Goal: Task Accomplishment & Management: Manage account settings

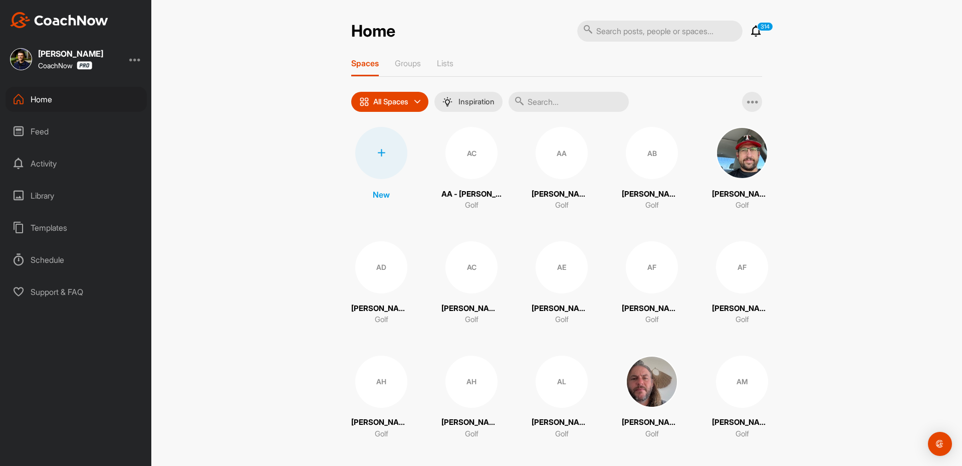
drag, startPoint x: 64, startPoint y: 96, endPoint x: 430, endPoint y: 127, distance: 366.7
click at [65, 96] on div "Home" at bounding box center [76, 99] width 141 height 25
click at [556, 110] on input "text" at bounding box center [569, 102] width 120 height 20
paste input "Joost de Goeij"
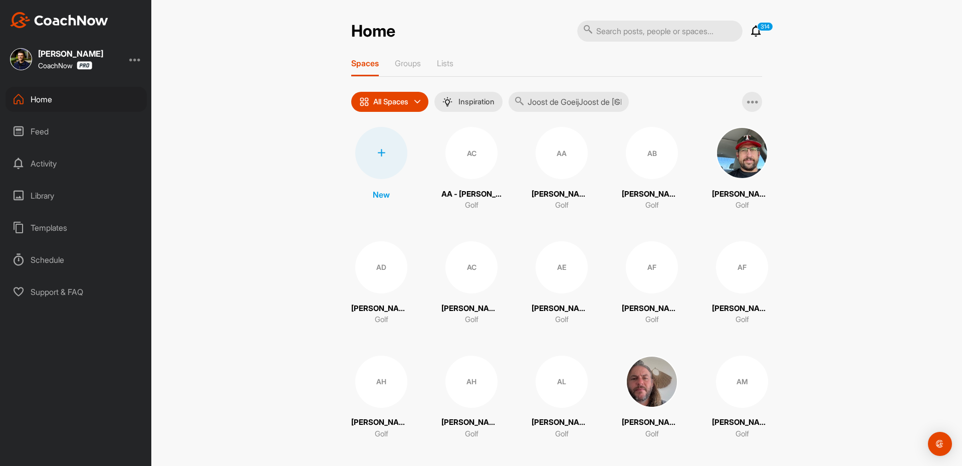
scroll to position [0, 14]
type input "Joost de GoeijJoost de Goeij"
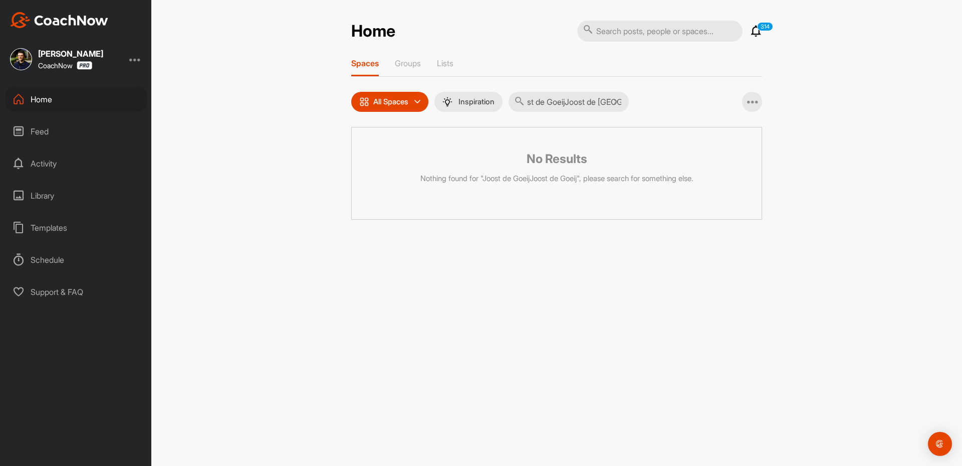
scroll to position [0, 0]
click at [136, 65] on div "Dominic Caminiti CoachNow" at bounding box center [75, 59] width 151 height 22
click at [136, 62] on div at bounding box center [135, 59] width 12 height 12
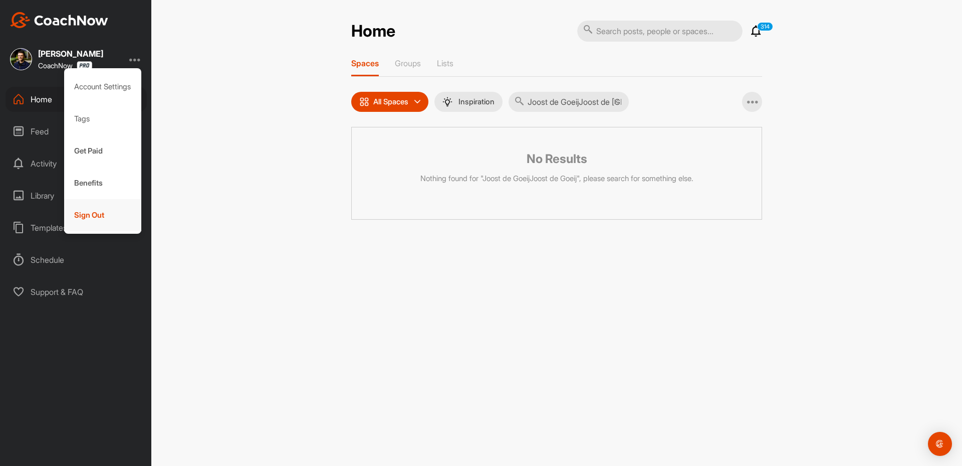
click at [120, 222] on div "Sign Out" at bounding box center [103, 215] width 78 height 32
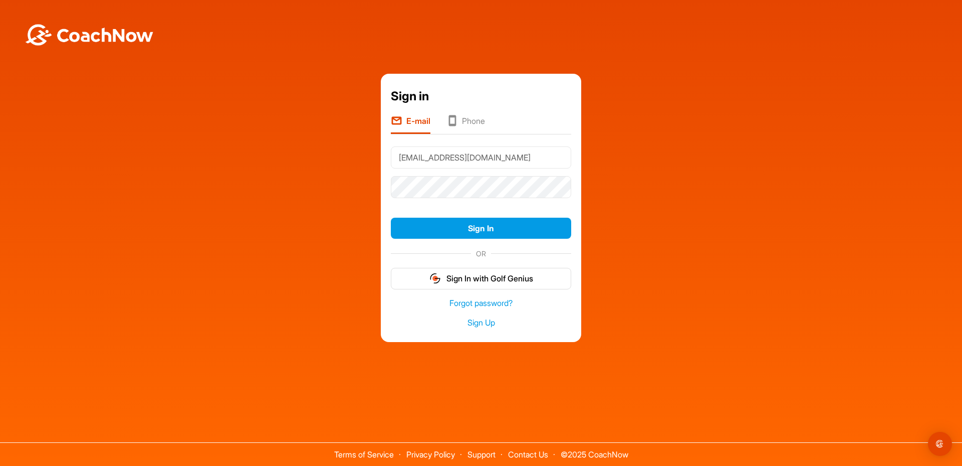
click at [457, 166] on input "[EMAIL_ADDRESS][DOMAIN_NAME]" at bounding box center [481, 157] width 180 height 22
type input "Team@thegolfroomeverywhere.com"
click at [482, 233] on button "Sign In" at bounding box center [481, 229] width 180 height 22
